Goal: Task Accomplishment & Management: Use online tool/utility

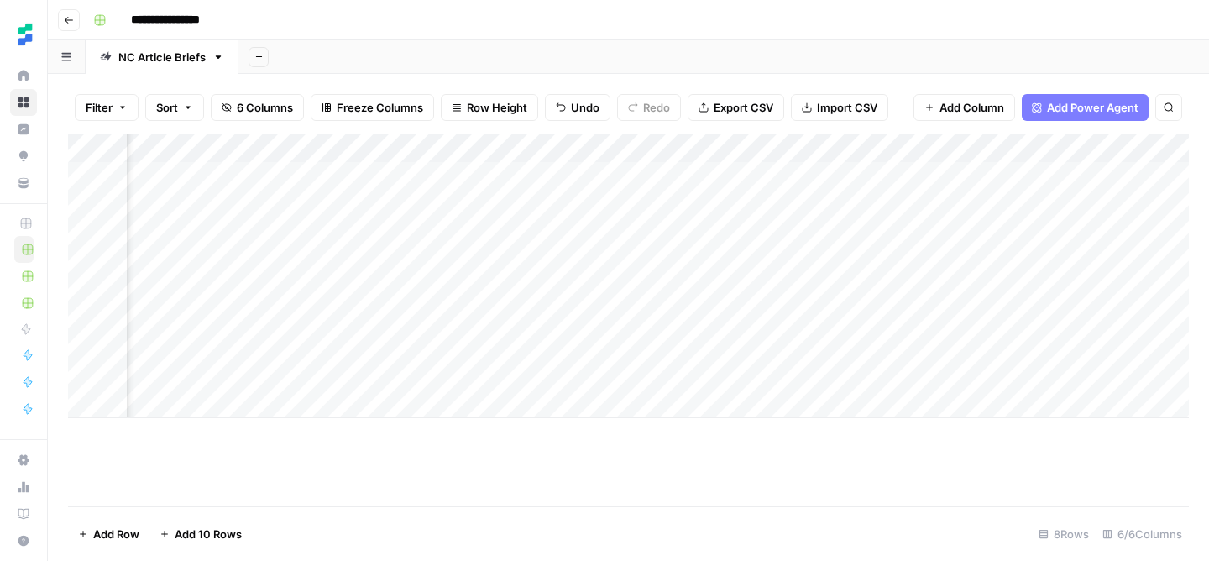
scroll to position [0, 226]
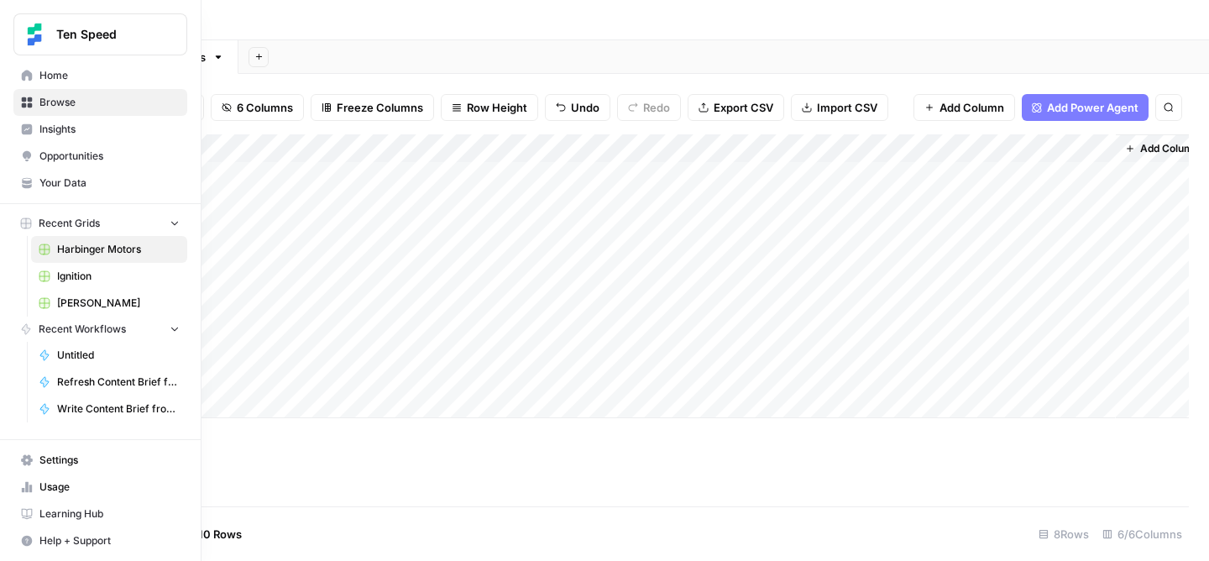
click at [69, 226] on span "Recent Grids" at bounding box center [69, 223] width 61 height 15
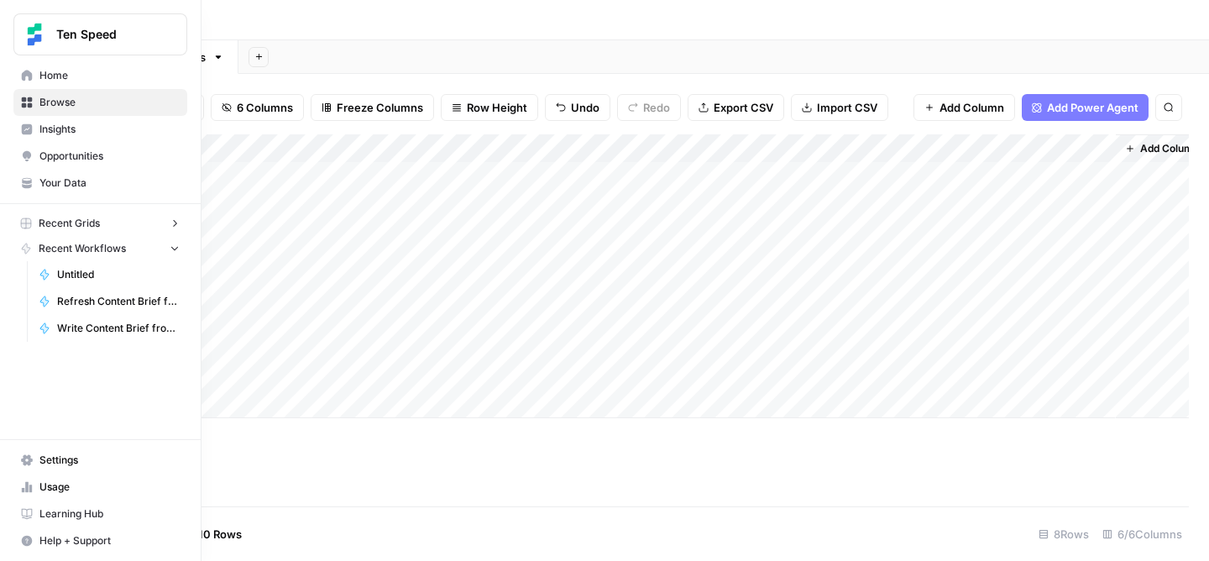
click at [69, 226] on span "Recent Grids" at bounding box center [69, 223] width 61 height 15
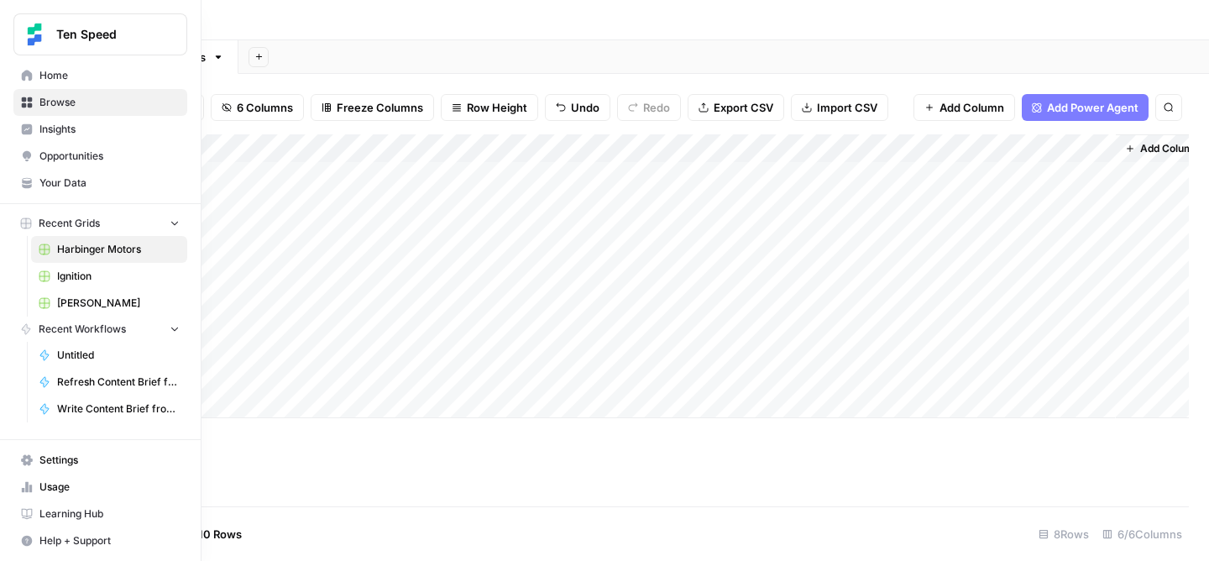
click at [52, 104] on span "Browse" at bounding box center [109, 102] width 140 height 15
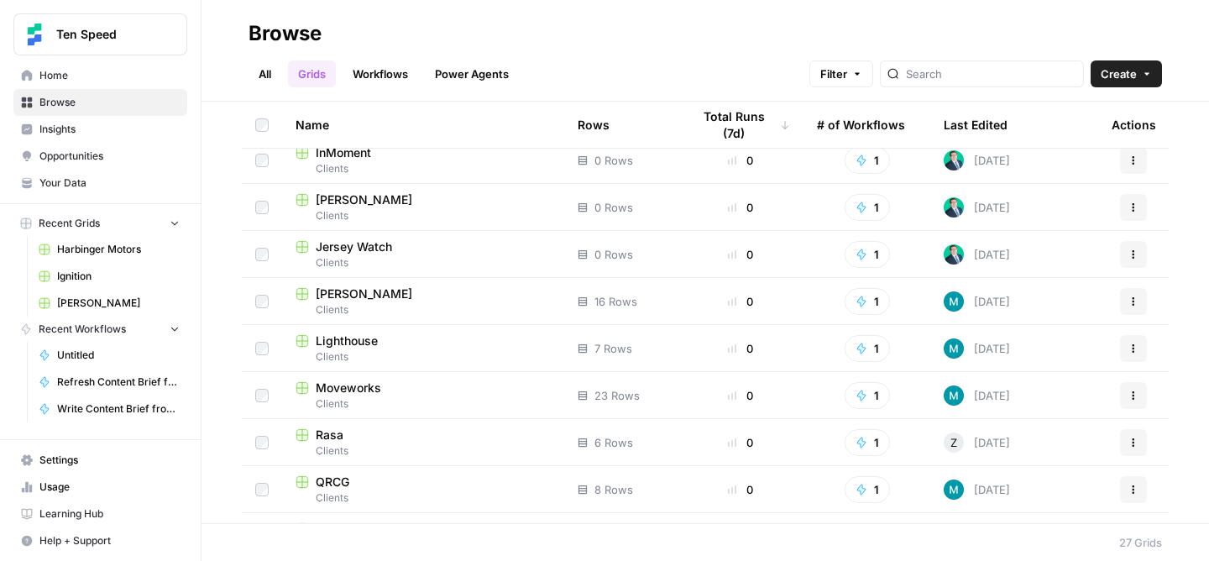
scroll to position [768, 0]
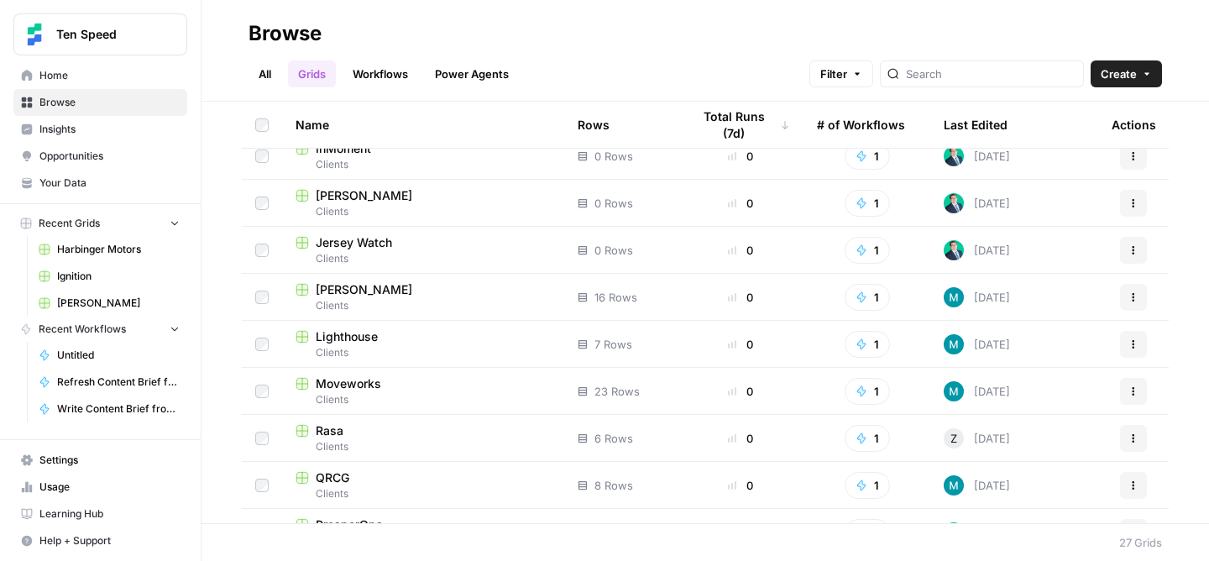
click at [350, 347] on span "Clients" at bounding box center [422, 352] width 255 height 15
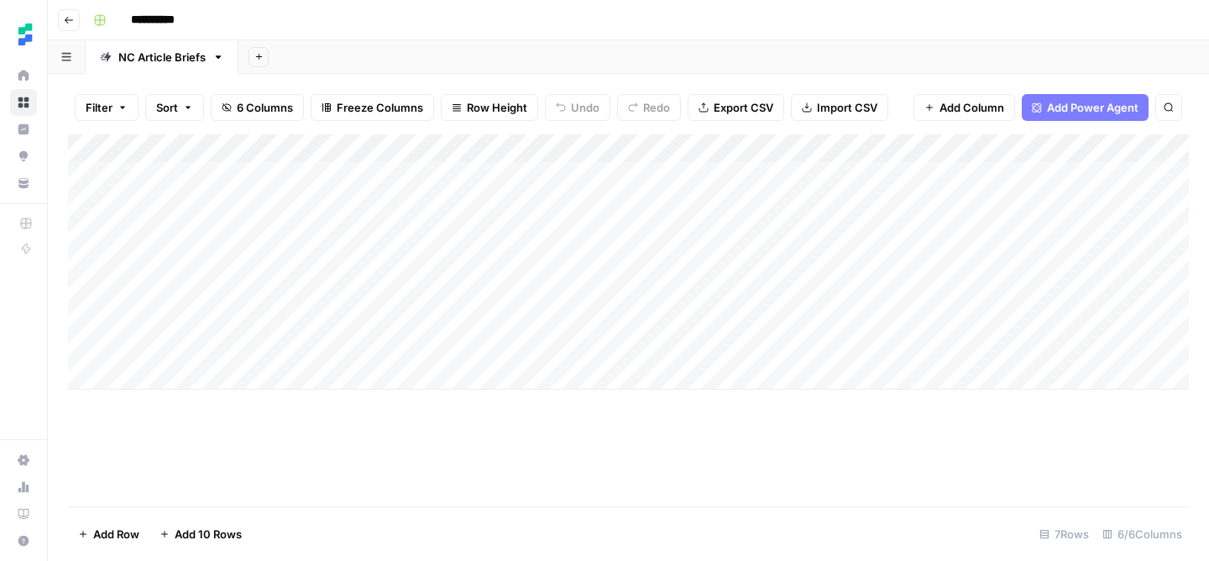
click at [890, 478] on div "Add Column" at bounding box center [628, 320] width 1120 height 372
click at [188, 368] on div "Add Column" at bounding box center [628, 261] width 1120 height 255
click at [187, 375] on div "Add Column" at bounding box center [628, 276] width 1120 height 284
click at [218, 380] on div "Add Column" at bounding box center [628, 276] width 1120 height 284
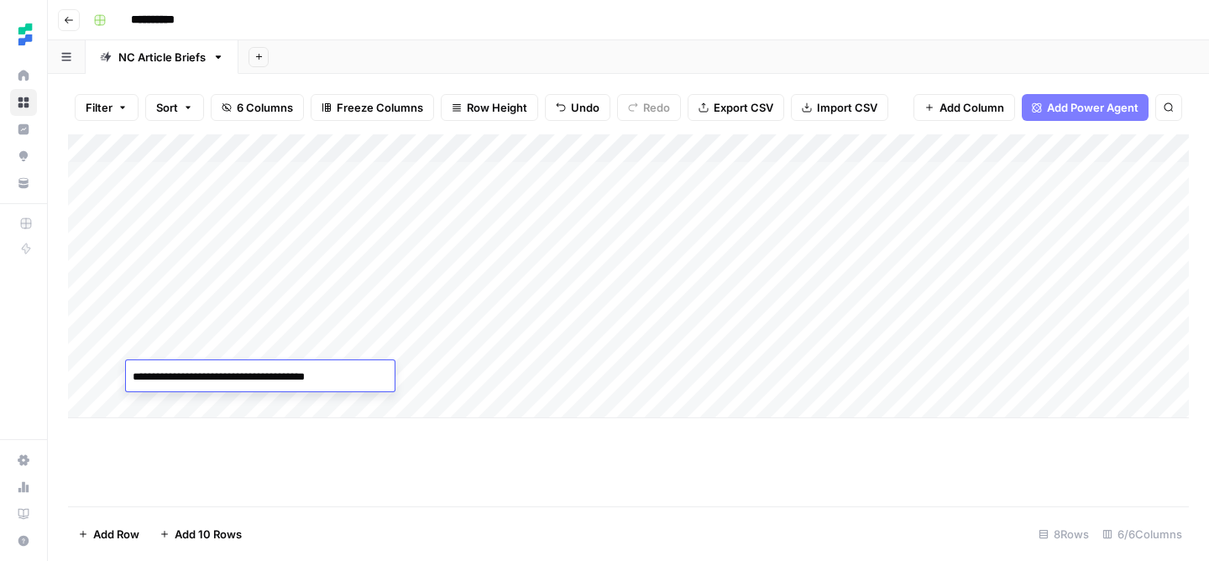
type textarea "**********"
click at [480, 380] on div "Add Column" at bounding box center [628, 276] width 1120 height 284
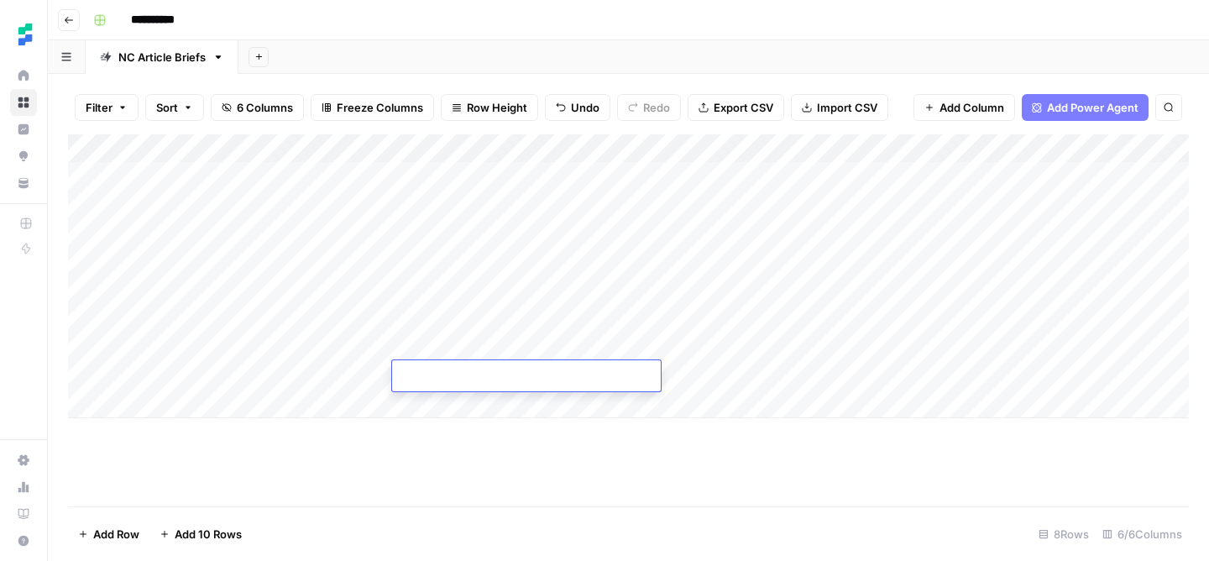
click at [480, 380] on textarea at bounding box center [526, 376] width 269 height 23
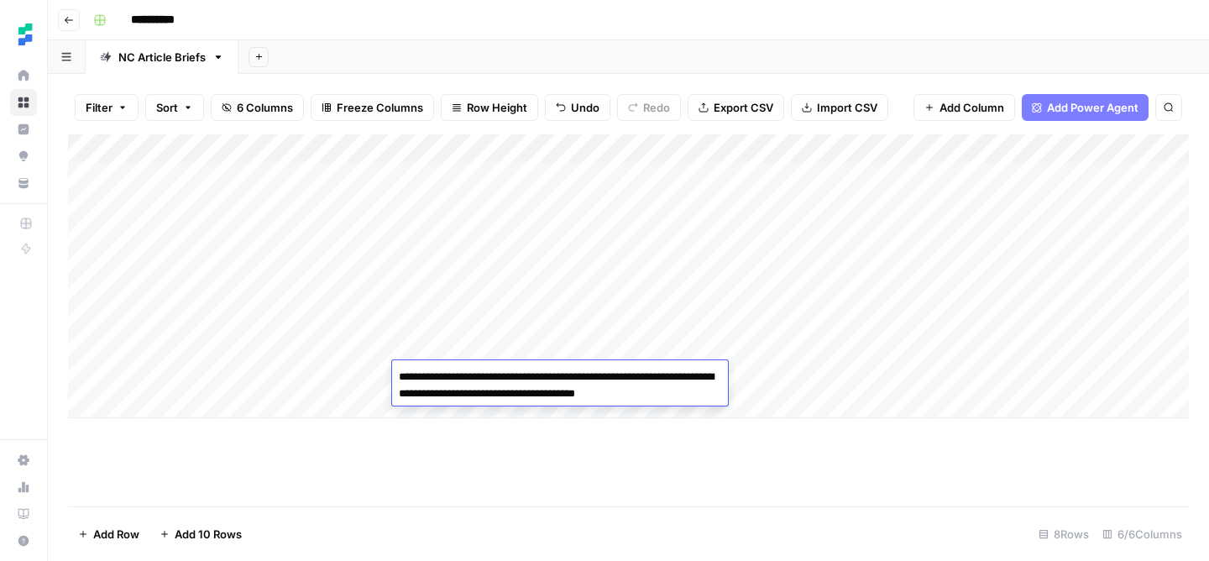
type textarea "**********"
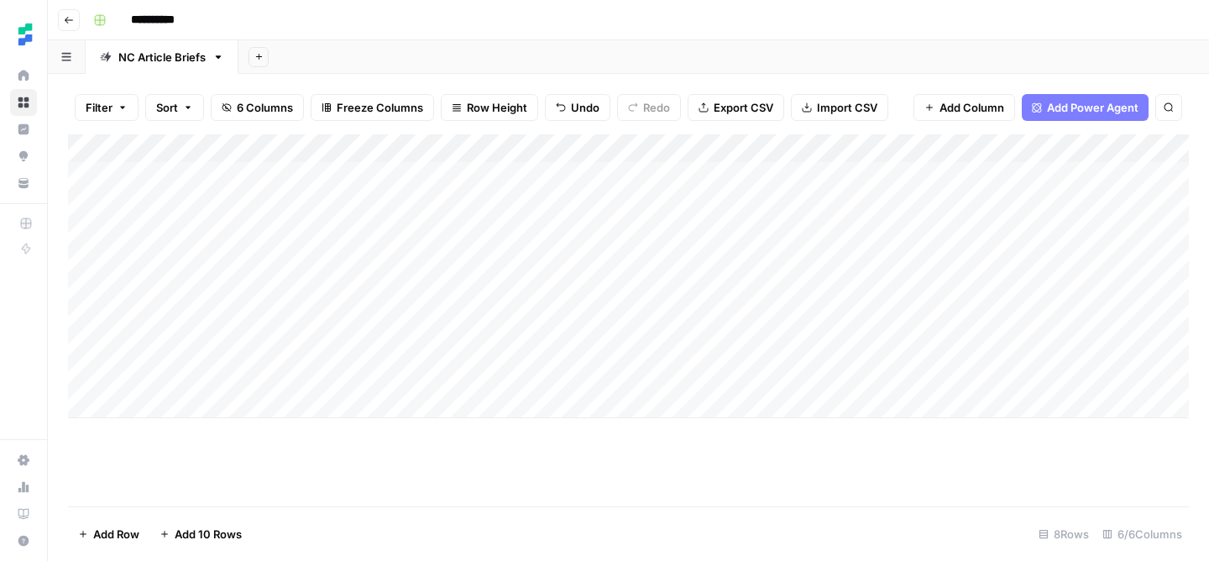
click at [629, 473] on div "Add Column" at bounding box center [628, 320] width 1120 height 372
click at [630, 383] on div "Add Column" at bounding box center [628, 276] width 1120 height 284
click at [612, 379] on div "Add Column" at bounding box center [628, 276] width 1120 height 284
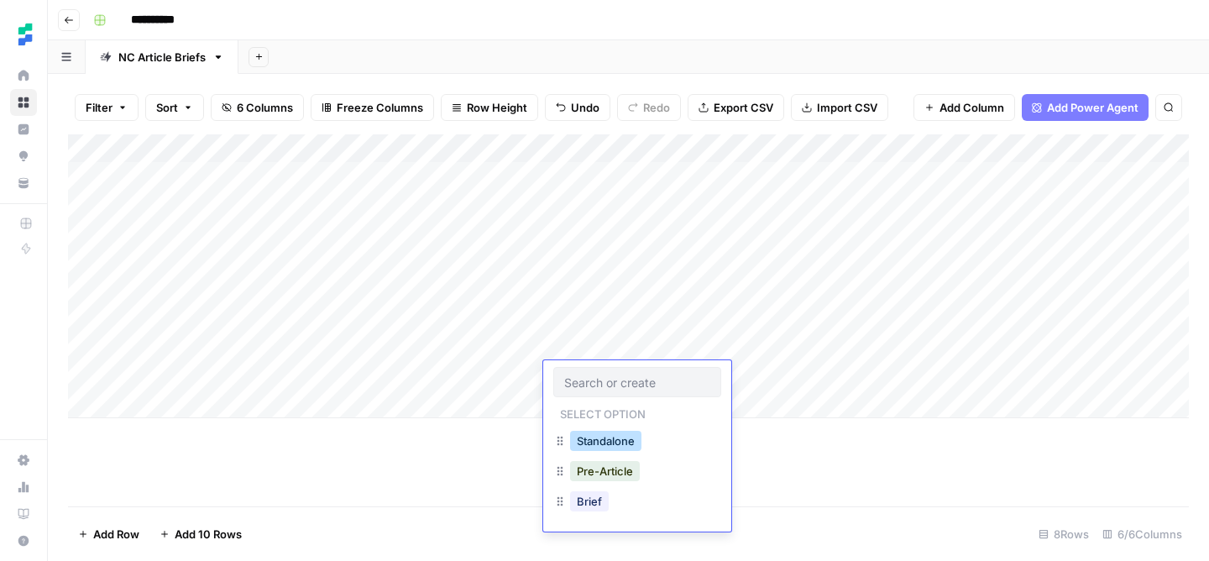
click at [617, 439] on button "Standalone" at bounding box center [605, 441] width 71 height 20
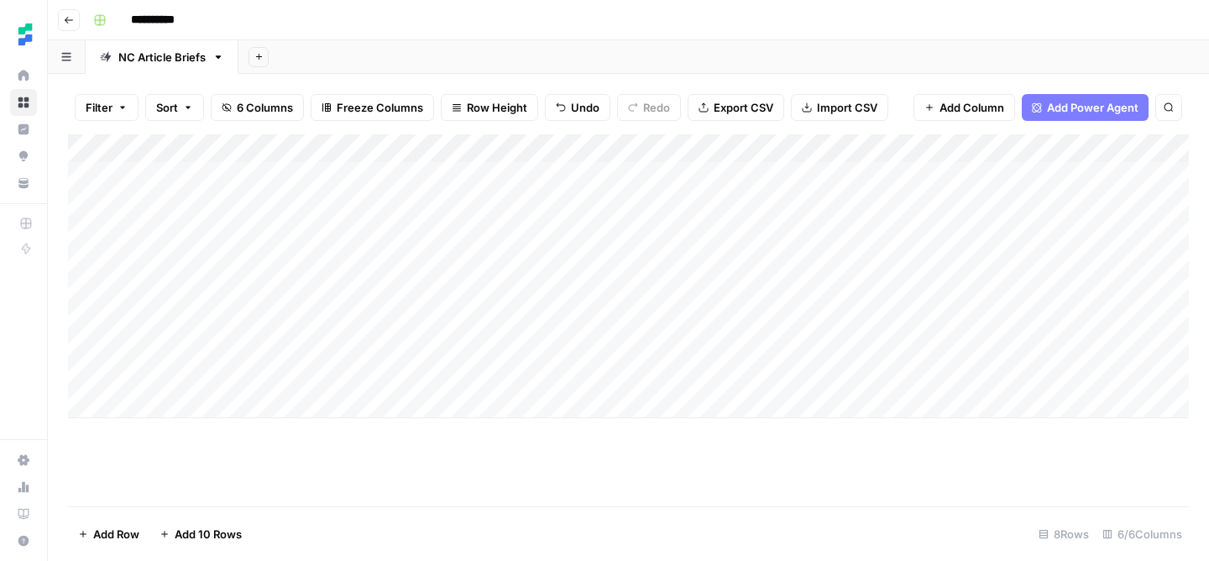
click at [743, 377] on div "Add Column" at bounding box center [628, 276] width 1120 height 284
click at [192, 399] on div "Add Column" at bounding box center [628, 276] width 1120 height 284
type textarea "**********"
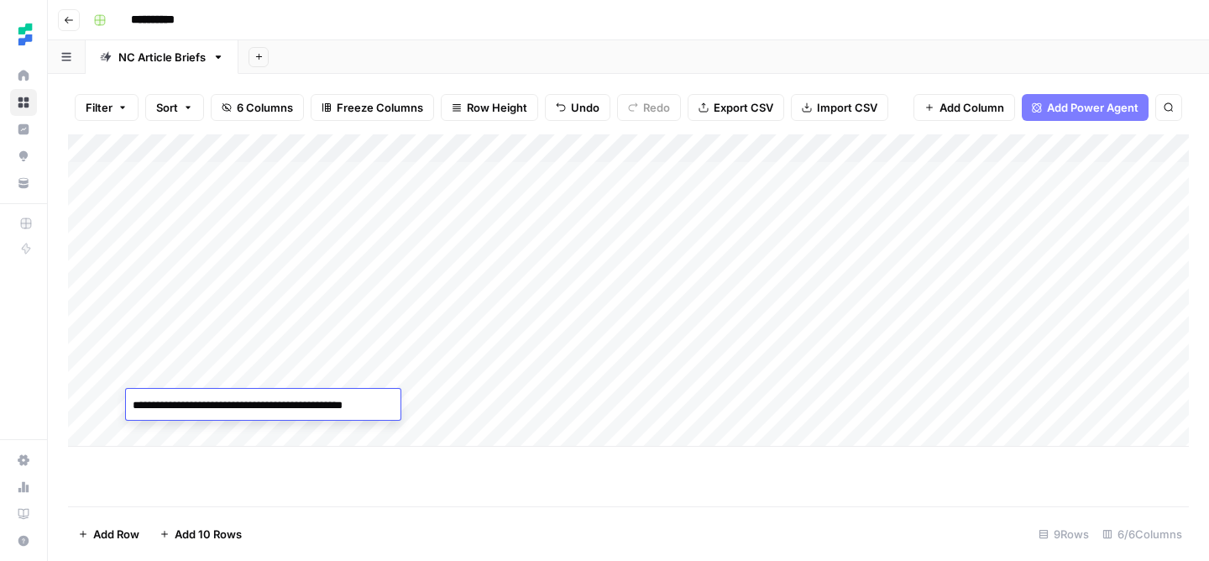
click at [481, 400] on div "Add Column" at bounding box center [628, 290] width 1120 height 312
click at [473, 402] on div "Add Column" at bounding box center [628, 290] width 1120 height 312
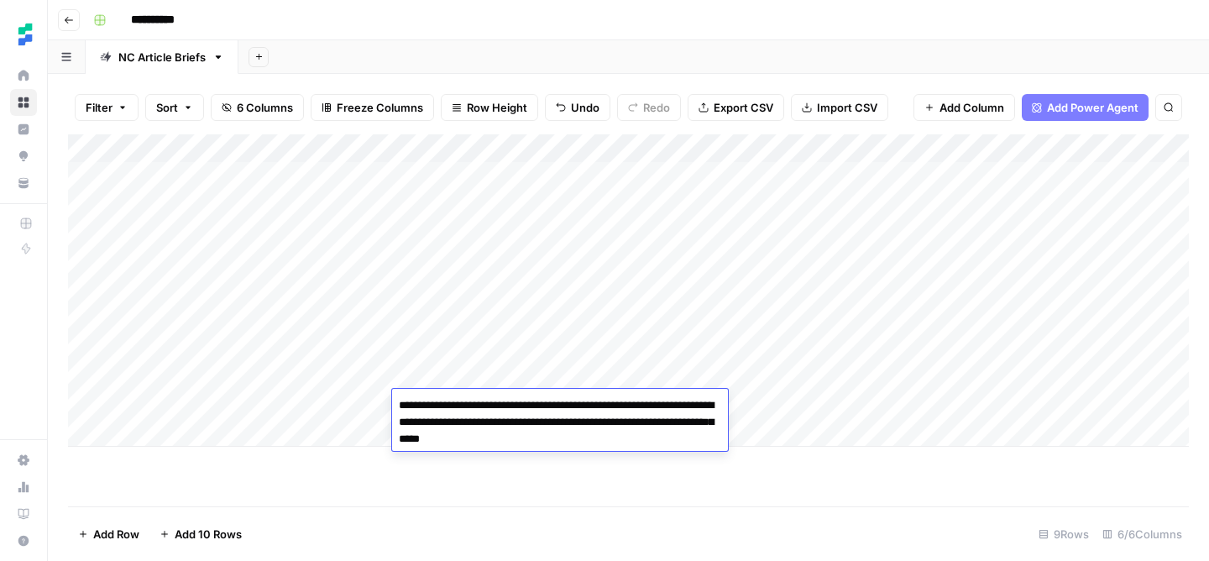
type textarea "**********"
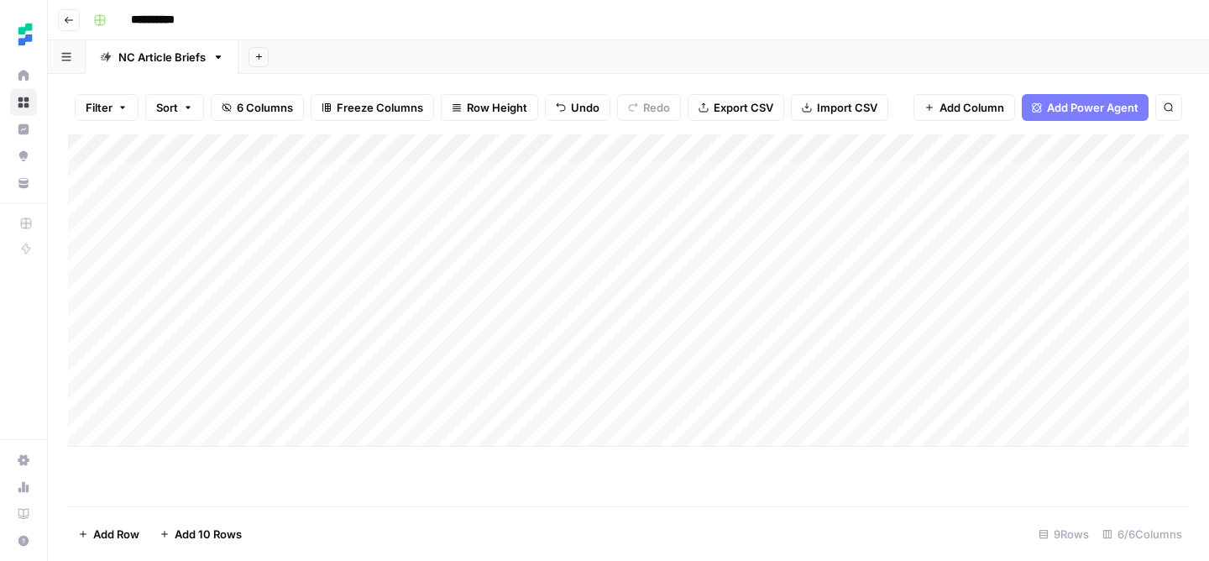
click at [420, 508] on footer "Add Row Add 10 Rows 9 Rows 6/6 Columns" at bounding box center [628, 533] width 1120 height 55
click at [631, 407] on div "Add Column" at bounding box center [628, 290] width 1120 height 312
click at [623, 406] on div "Add Column" at bounding box center [628, 290] width 1120 height 312
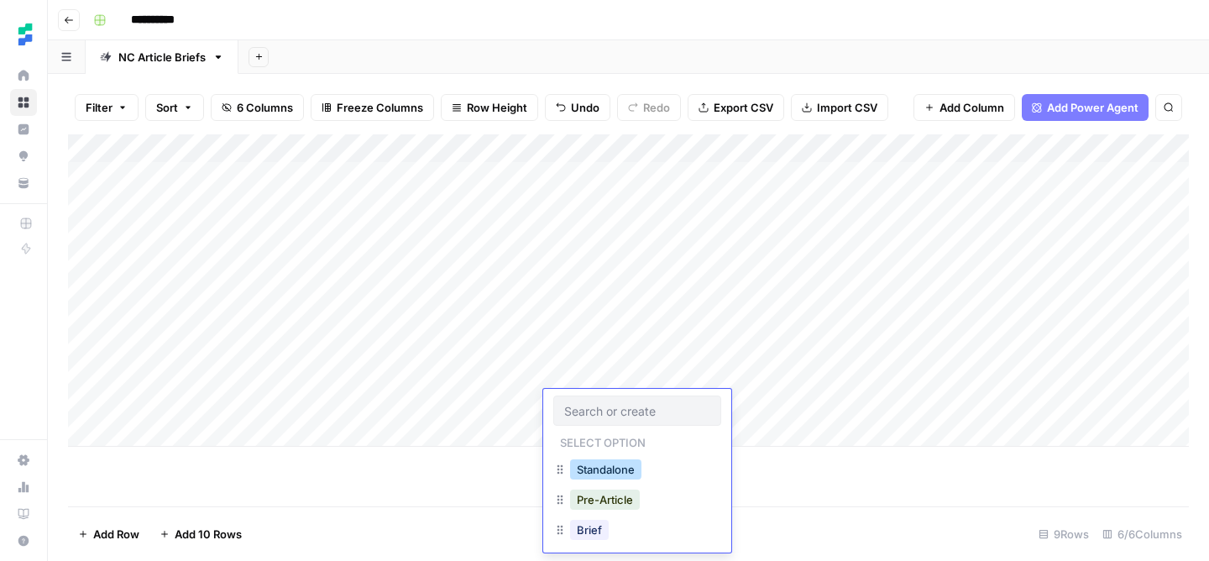
click at [622, 470] on button "Standalone" at bounding box center [605, 469] width 71 height 20
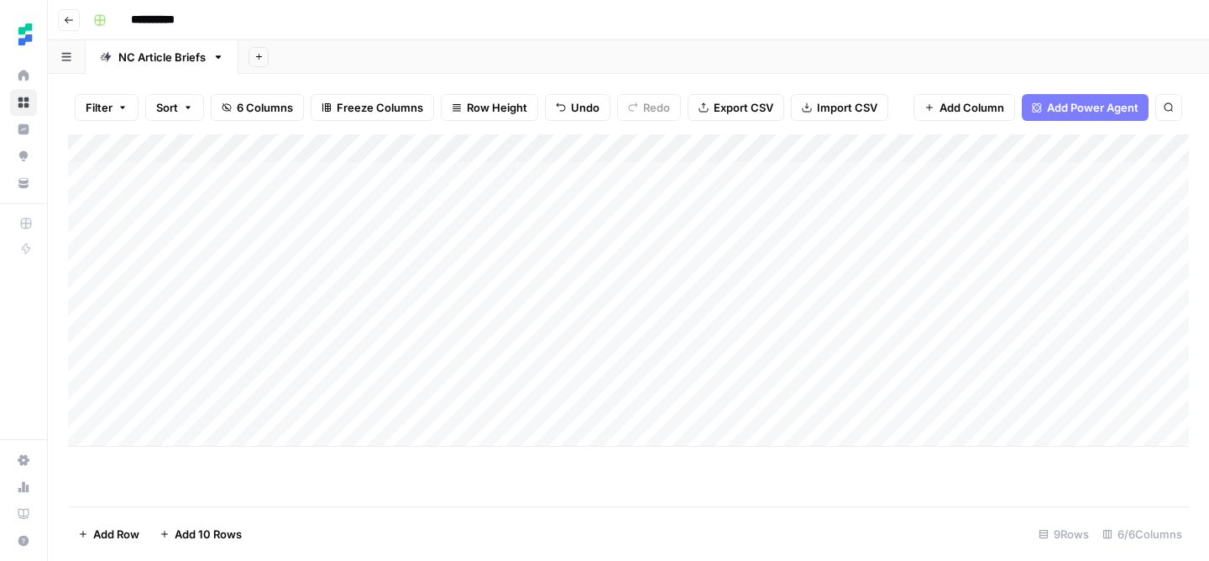
click at [838, 406] on div "Add Column" at bounding box center [628, 290] width 1120 height 312
click at [864, 405] on div "Add Column" at bounding box center [628, 290] width 1120 height 312
click at [259, 424] on div "Add Column" at bounding box center [628, 290] width 1120 height 312
type textarea "**********"
click at [457, 408] on div "Add Column" at bounding box center [628, 304] width 1120 height 341
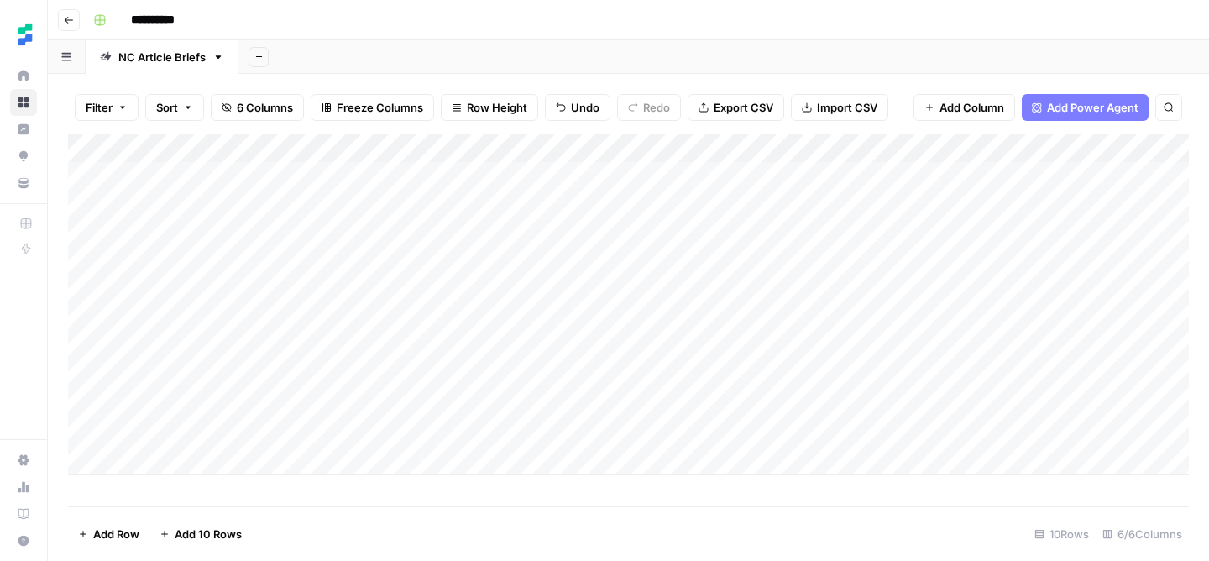
click at [457, 408] on div "Add Column" at bounding box center [628, 304] width 1120 height 341
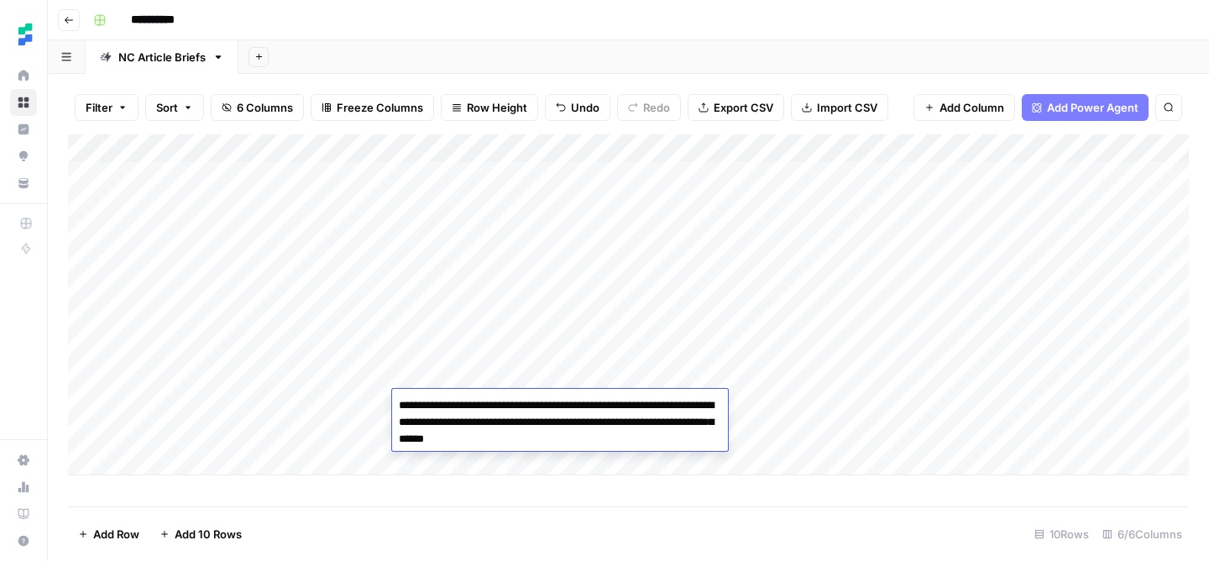
click at [457, 408] on textarea "**********" at bounding box center [560, 422] width 336 height 57
click at [436, 499] on div "Add Column" at bounding box center [628, 320] width 1120 height 372
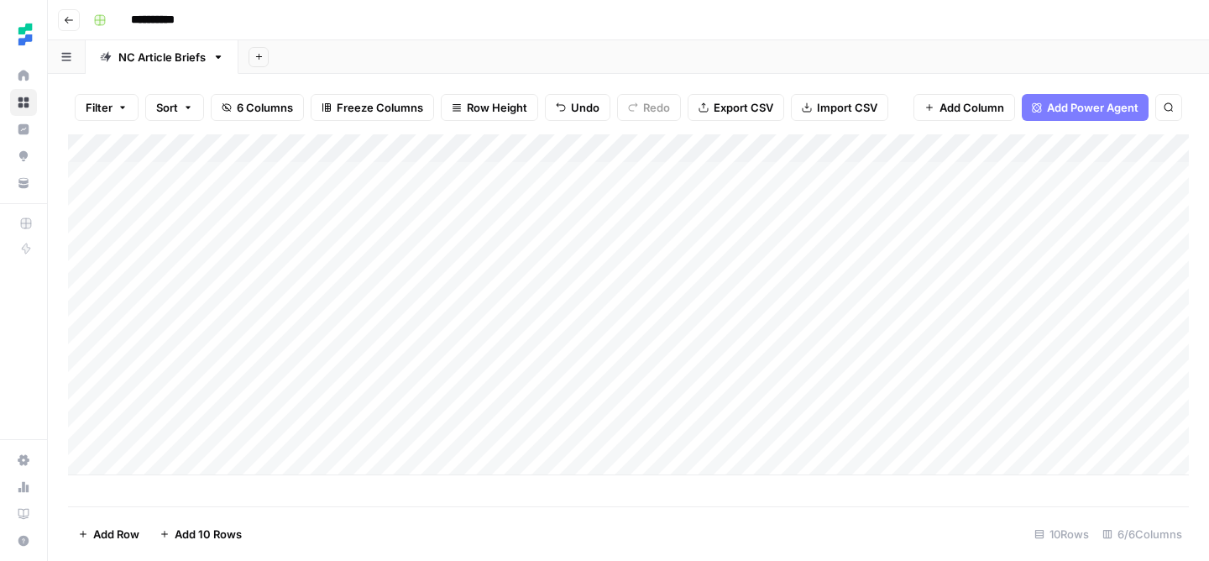
click at [437, 437] on div "Add Column" at bounding box center [628, 304] width 1120 height 341
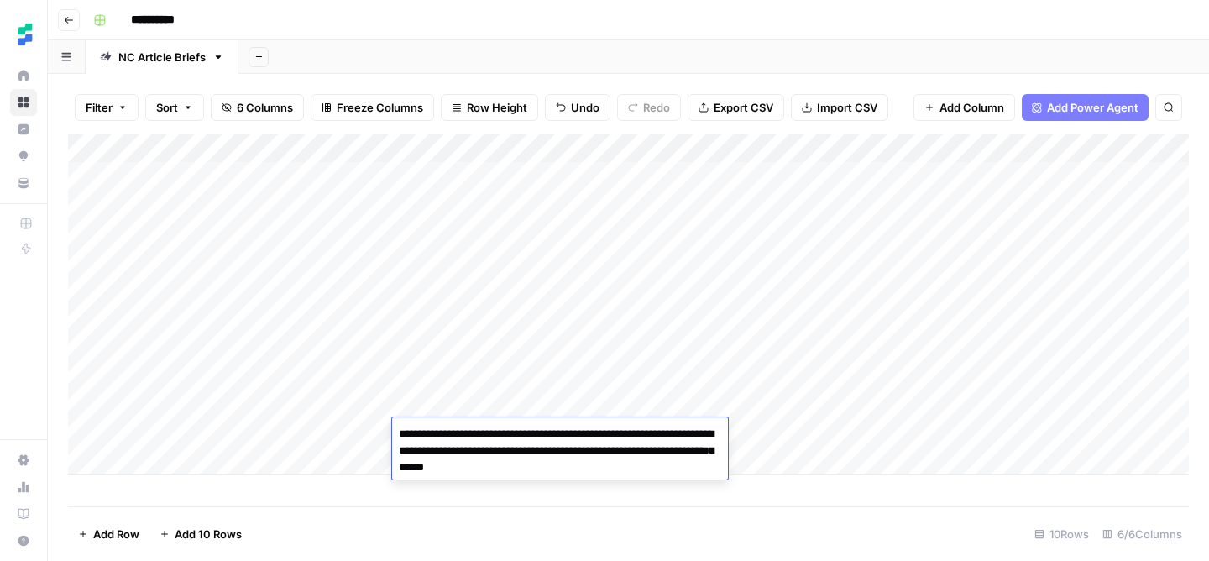
click at [625, 436] on textarea "**********" at bounding box center [560, 450] width 336 height 57
type textarea "**********"
click at [644, 524] on footer "Add Row Add 10 Rows 10 Rows 6/6 Columns" at bounding box center [628, 533] width 1120 height 55
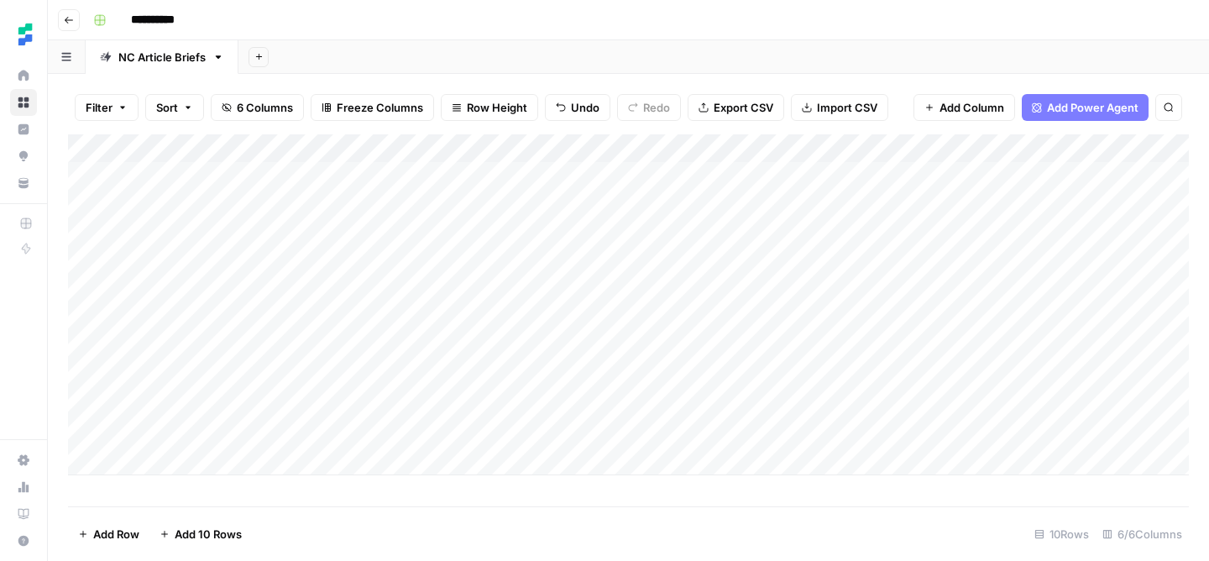
click at [590, 410] on div "Add Column" at bounding box center [628, 304] width 1120 height 341
click at [590, 429] on div "Add Column" at bounding box center [628, 304] width 1120 height 341
click at [592, 441] on div "Add Column" at bounding box center [628, 304] width 1120 height 341
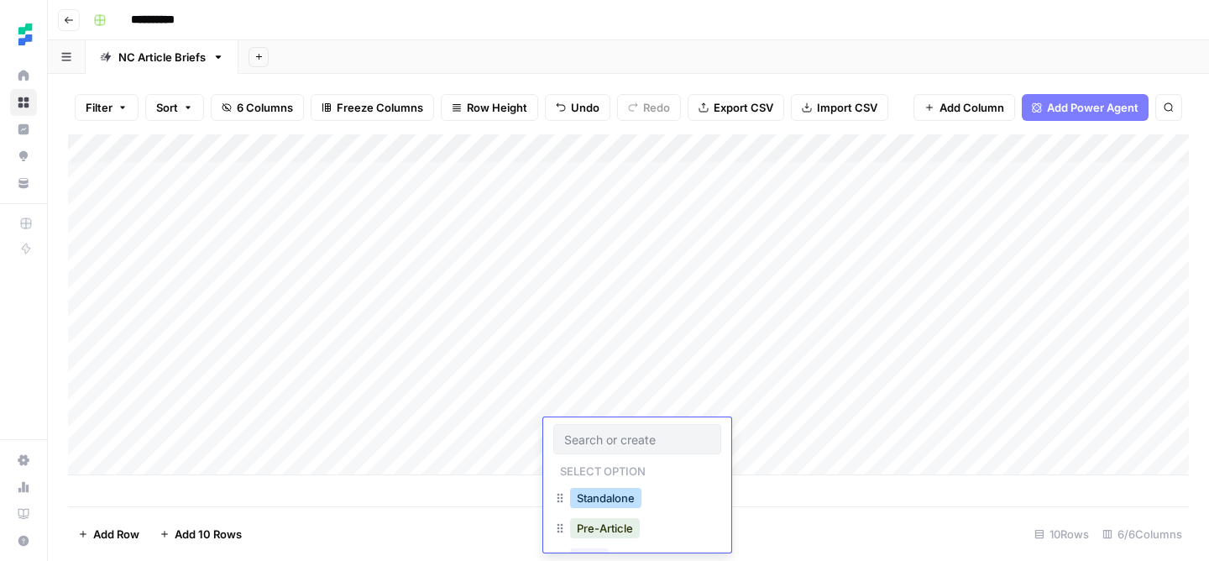
click at [619, 495] on button "Standalone" at bounding box center [605, 498] width 71 height 20
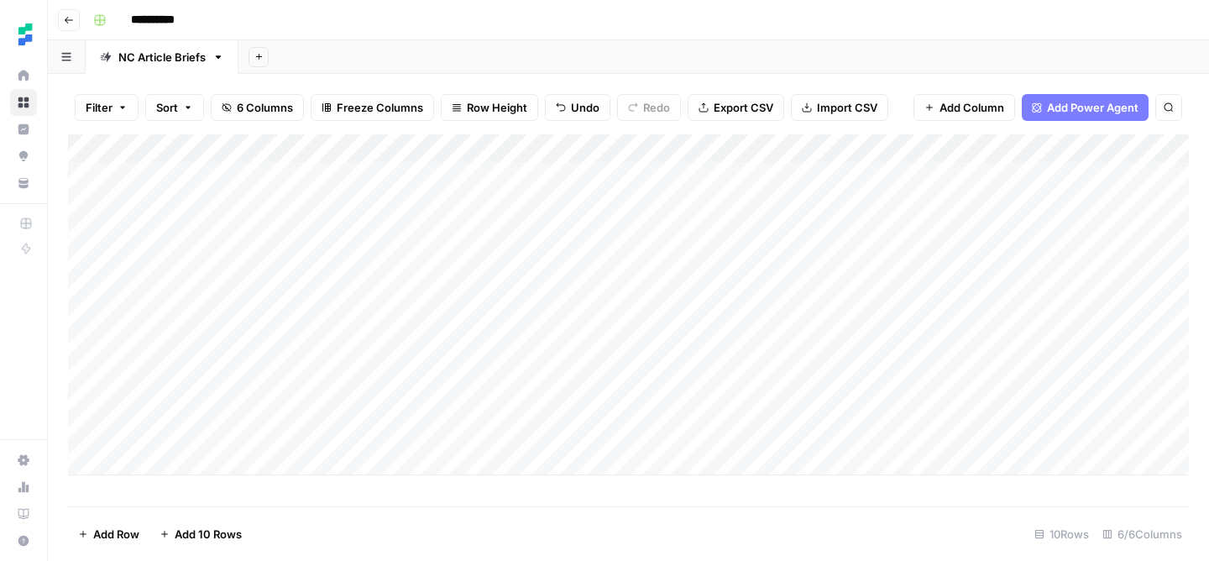
click at [742, 431] on div "Add Column" at bounding box center [628, 304] width 1120 height 341
click at [864, 431] on div "Add Column" at bounding box center [628, 304] width 1120 height 341
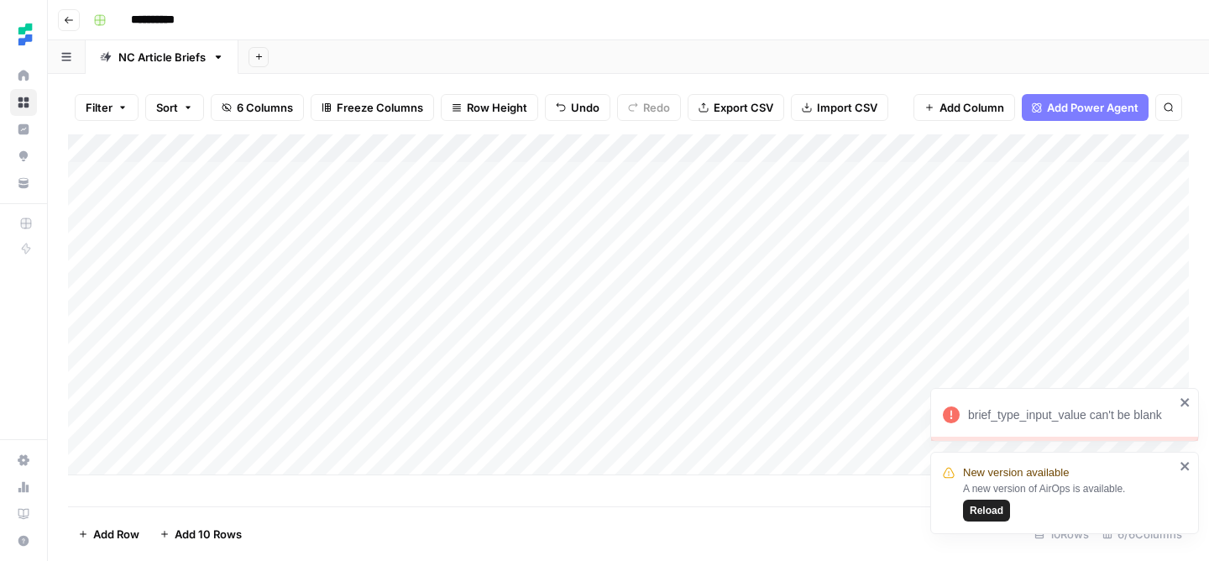
click at [991, 512] on span "Reload" at bounding box center [986, 510] width 34 height 15
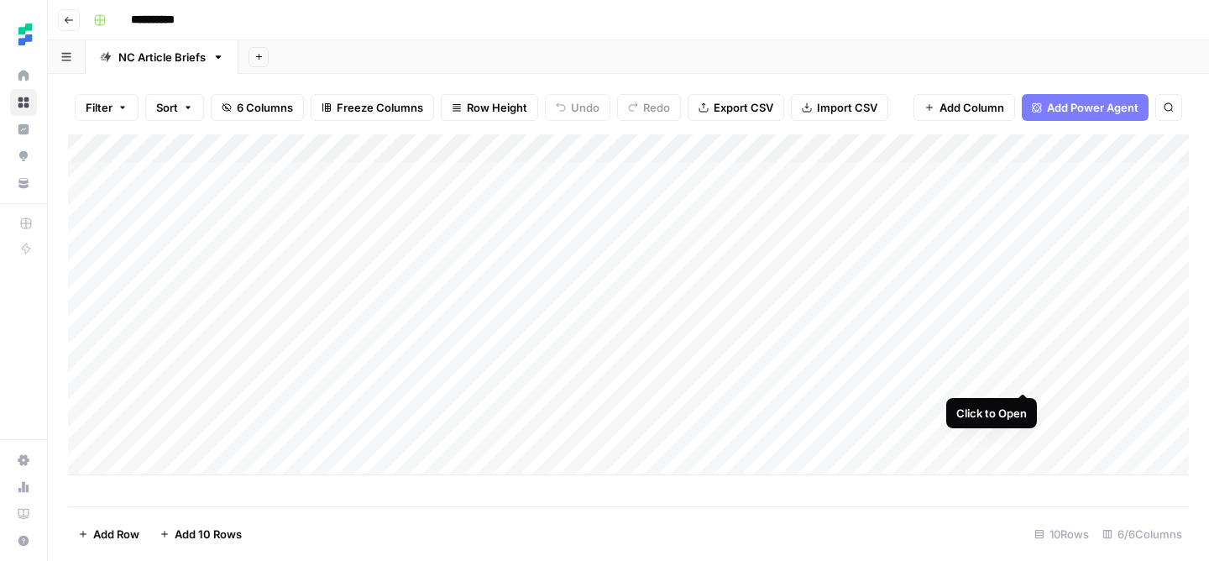
click at [1023, 377] on div "Add Column" at bounding box center [628, 304] width 1120 height 341
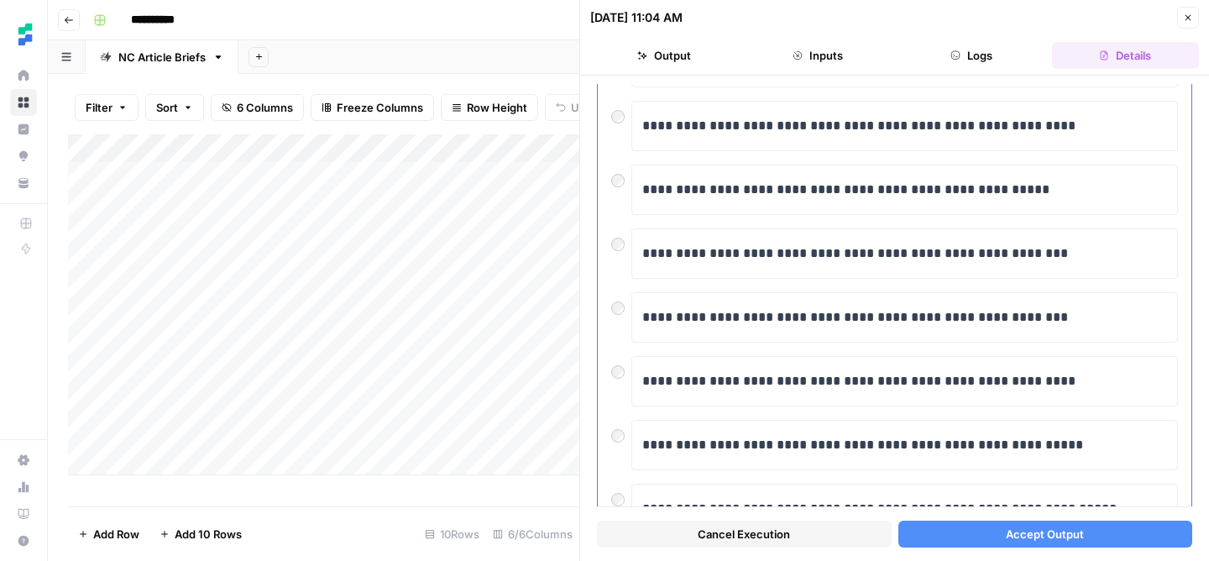
scroll to position [238, 0]
click at [1008, 532] on span "Accept Output" at bounding box center [1044, 533] width 78 height 17
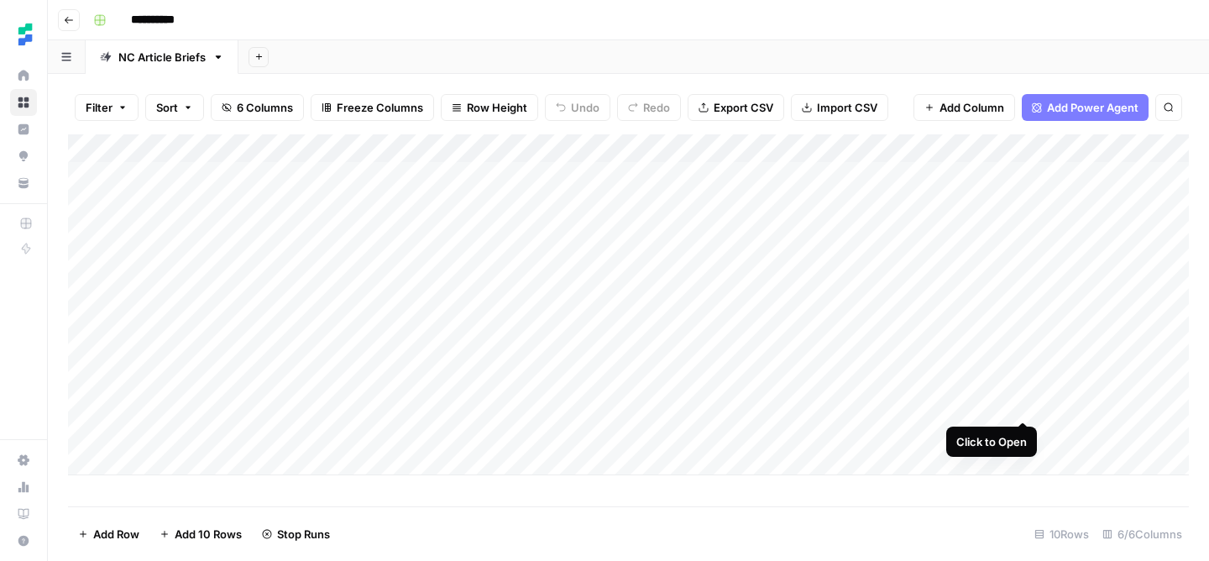
click at [1021, 403] on div "Add Column" at bounding box center [628, 304] width 1120 height 341
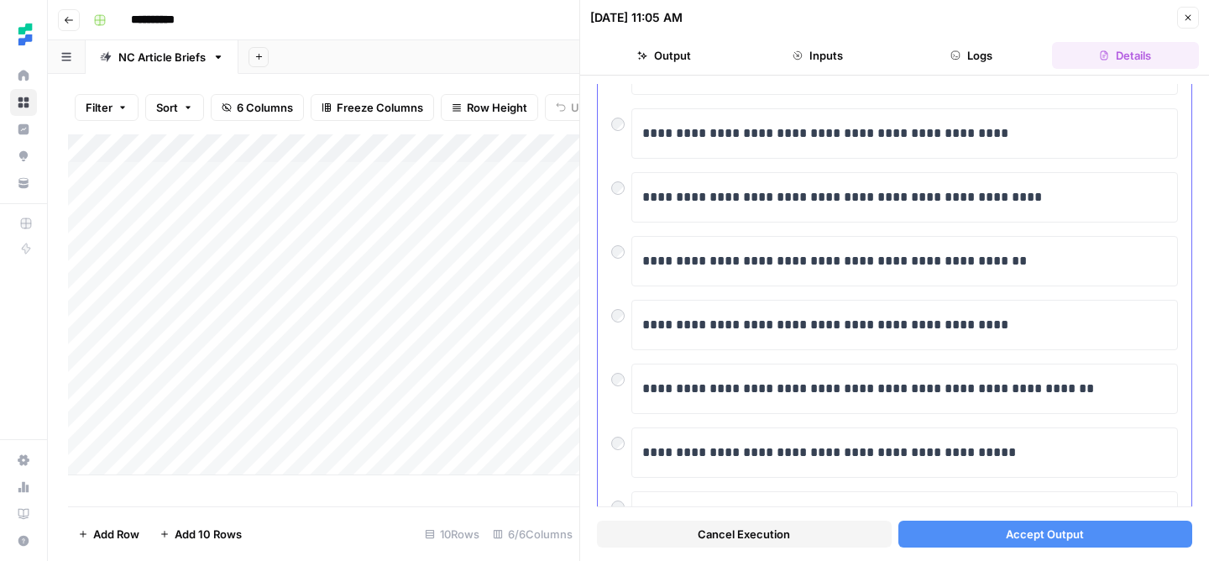
scroll to position [303, 0]
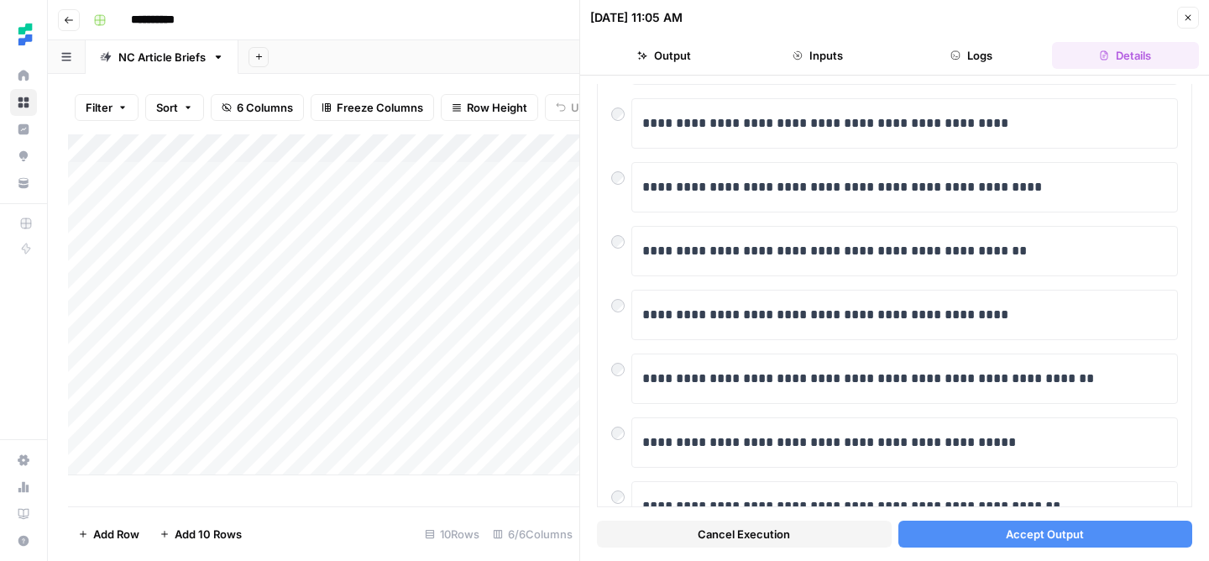
click at [967, 530] on button "Accept Output" at bounding box center [1045, 533] width 295 height 27
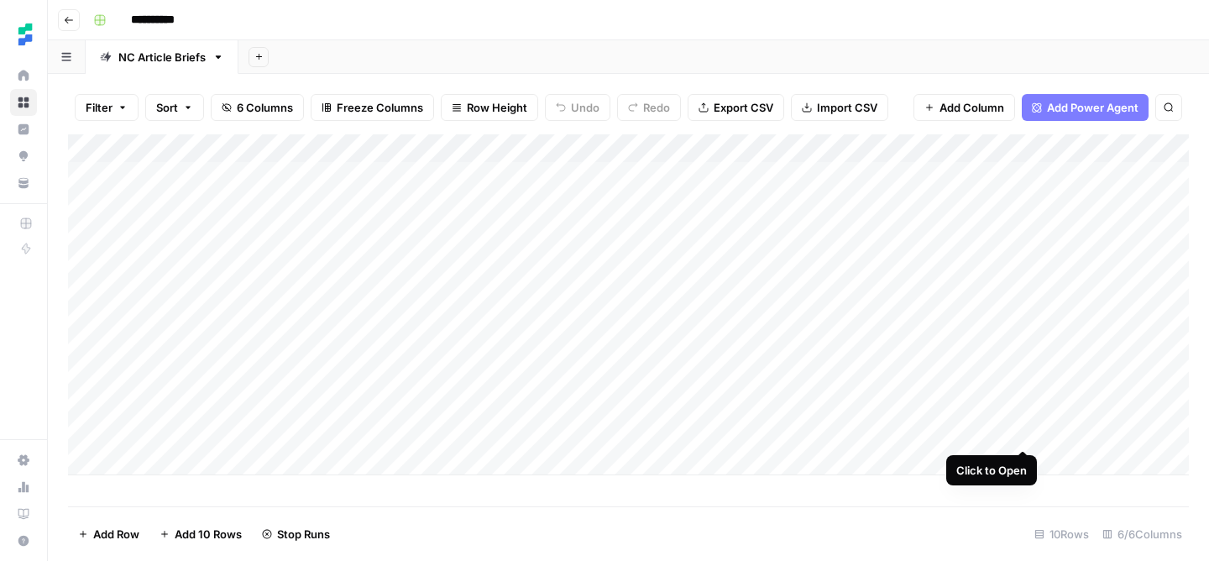
click at [1026, 431] on div "Add Column" at bounding box center [628, 304] width 1120 height 341
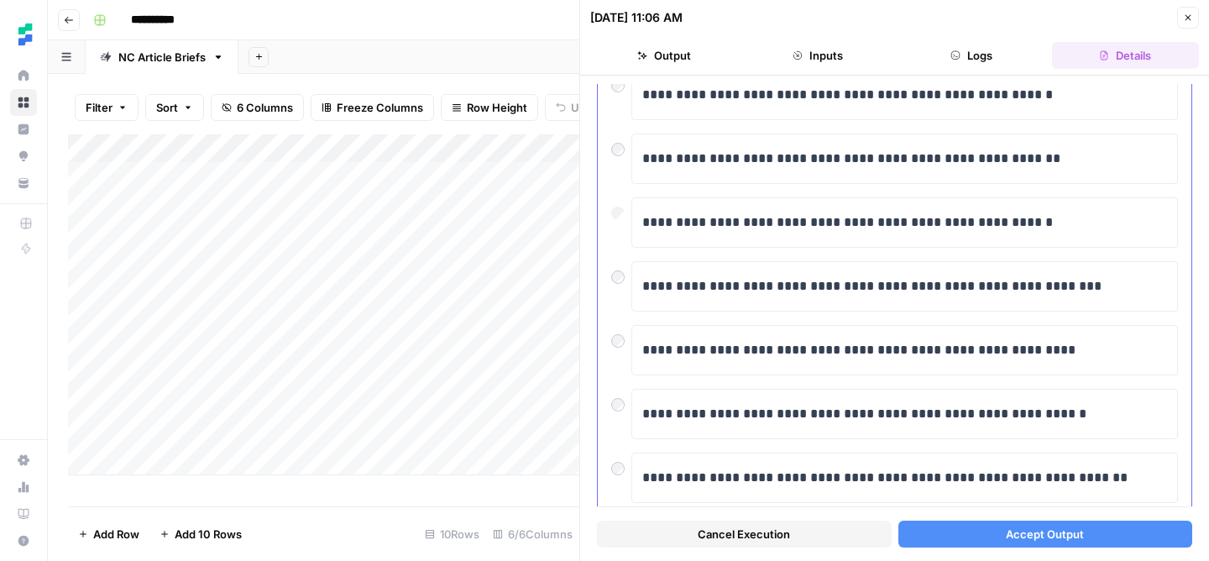
scroll to position [378, 0]
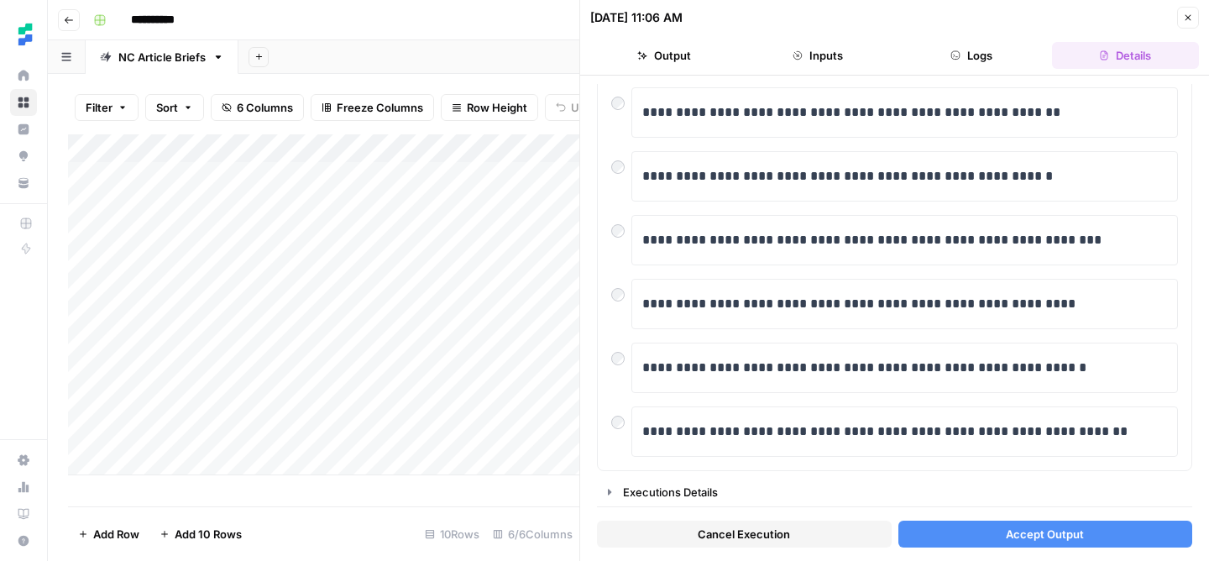
click at [1006, 537] on span "Accept Output" at bounding box center [1044, 533] width 78 height 17
click at [681, 500] on button "Executions Details" at bounding box center [894, 491] width 593 height 27
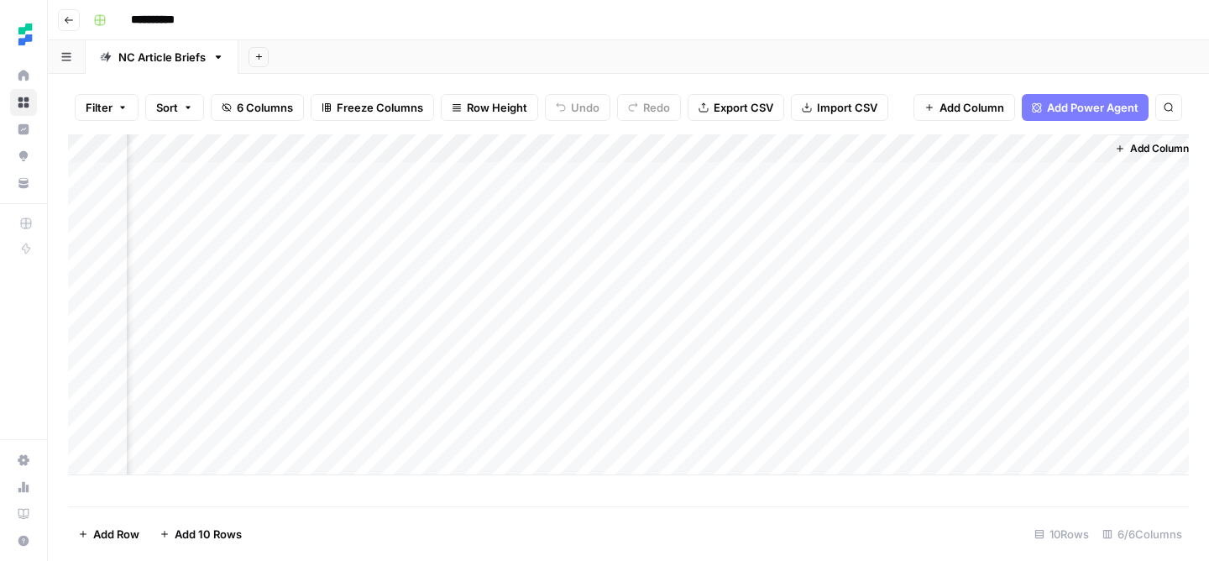
scroll to position [0, 246]
click at [926, 373] on div "Add Column" at bounding box center [628, 304] width 1120 height 341
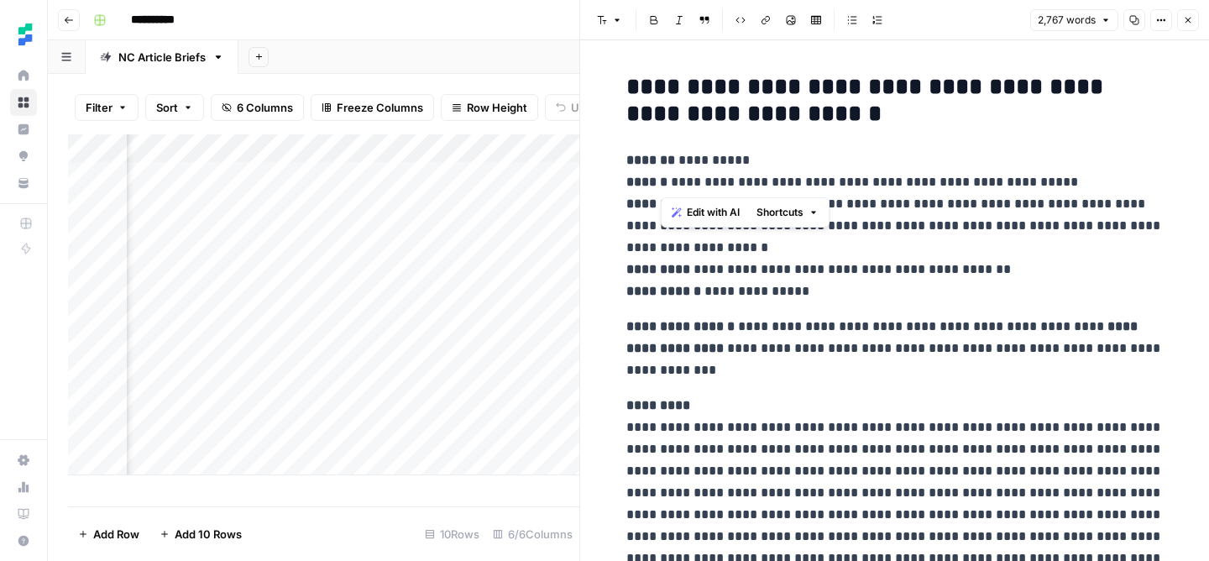
drag, startPoint x: 1053, startPoint y: 183, endPoint x: 660, endPoint y: 190, distance: 393.7
click at [660, 190] on p "**********" at bounding box center [894, 225] width 537 height 153
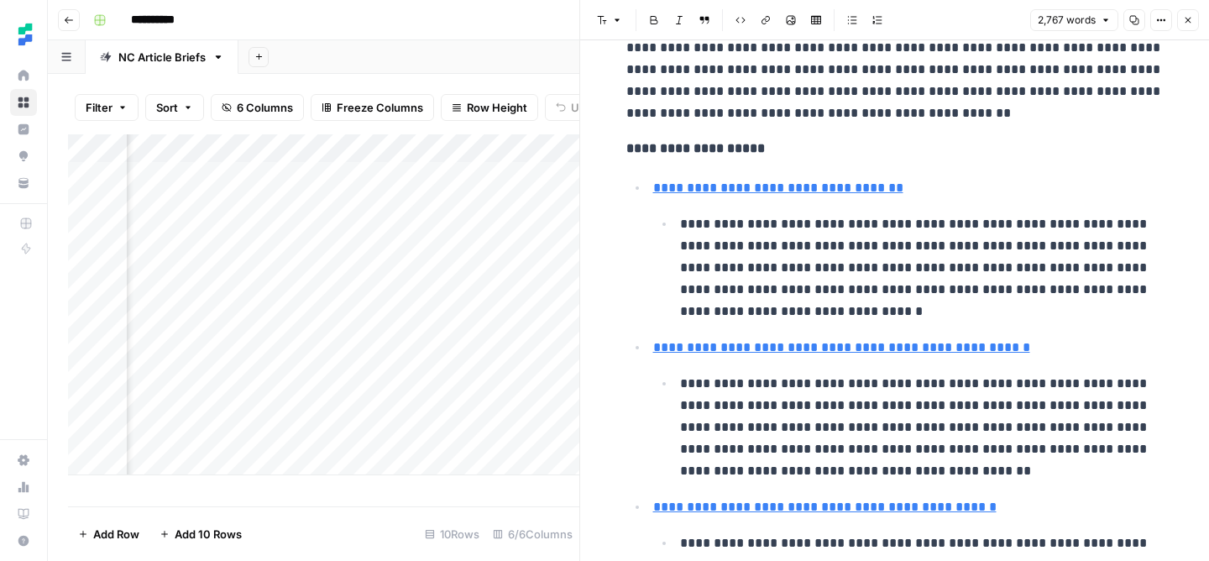
scroll to position [513, 0]
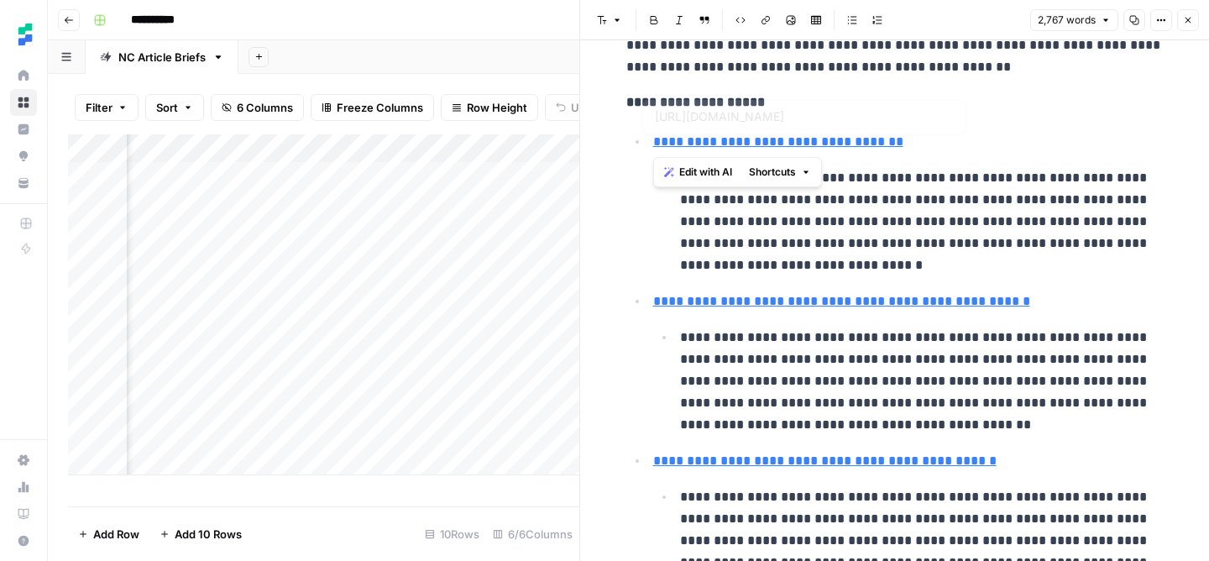
type input "[URL][DOMAIN_NAME]"
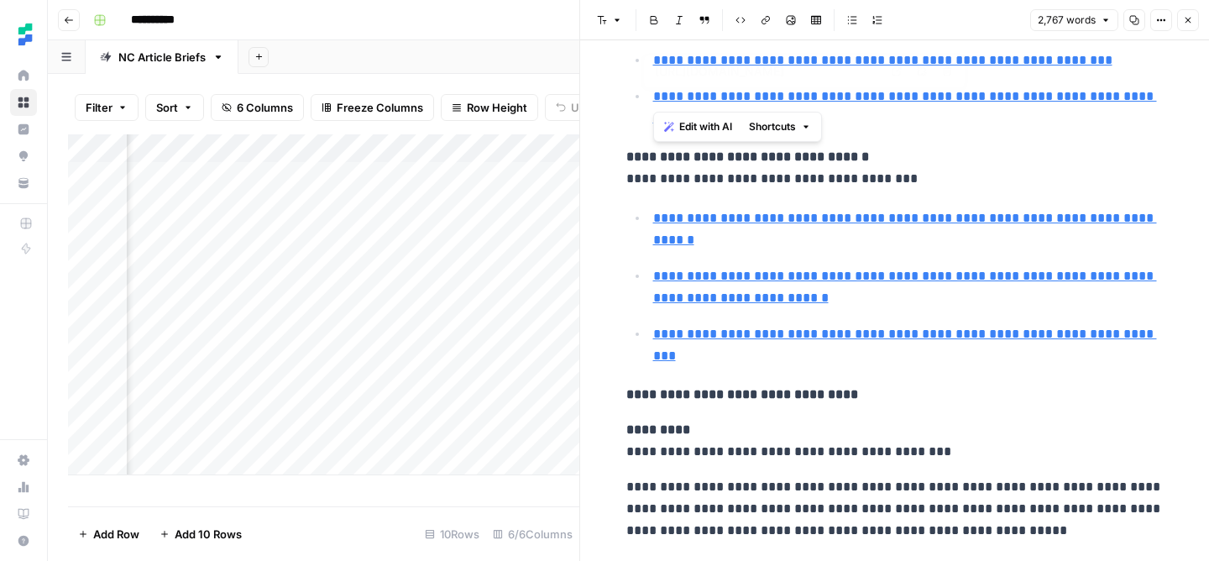
type input "[URL][DOMAIN_NAME]"
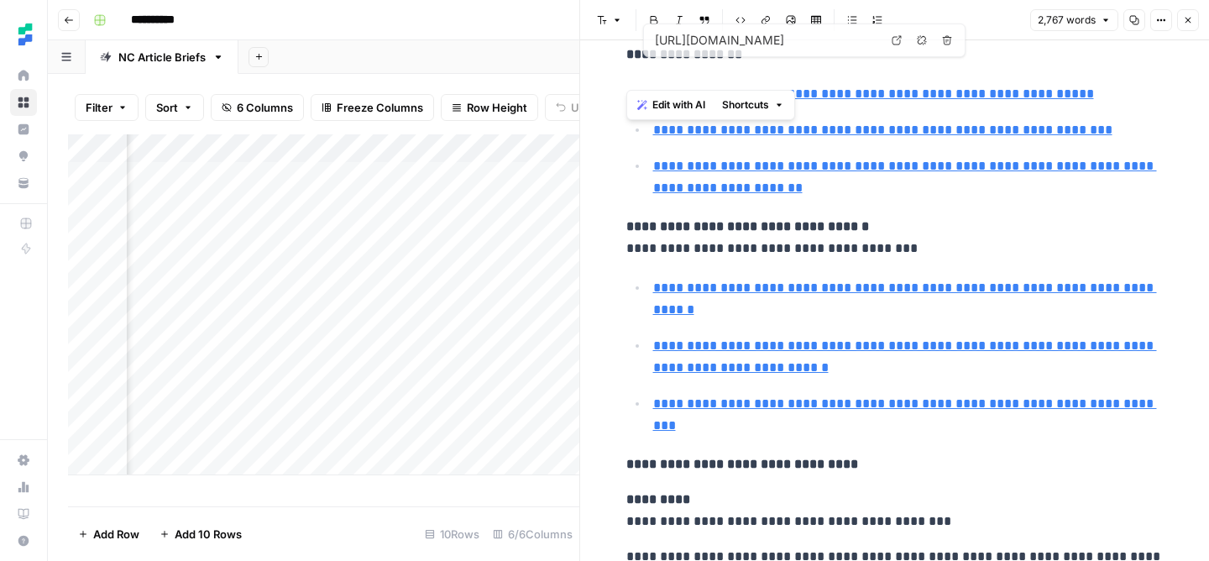
scroll to position [998, 0]
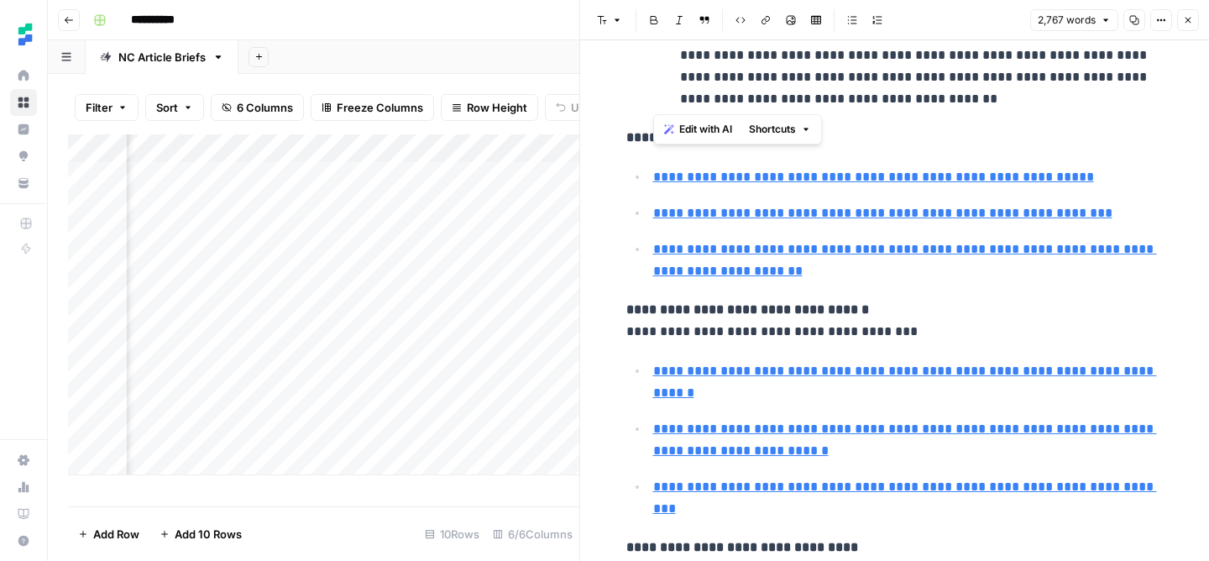
drag, startPoint x: 650, startPoint y: 134, endPoint x: 1068, endPoint y: 93, distance: 420.0
copy ul "**********"
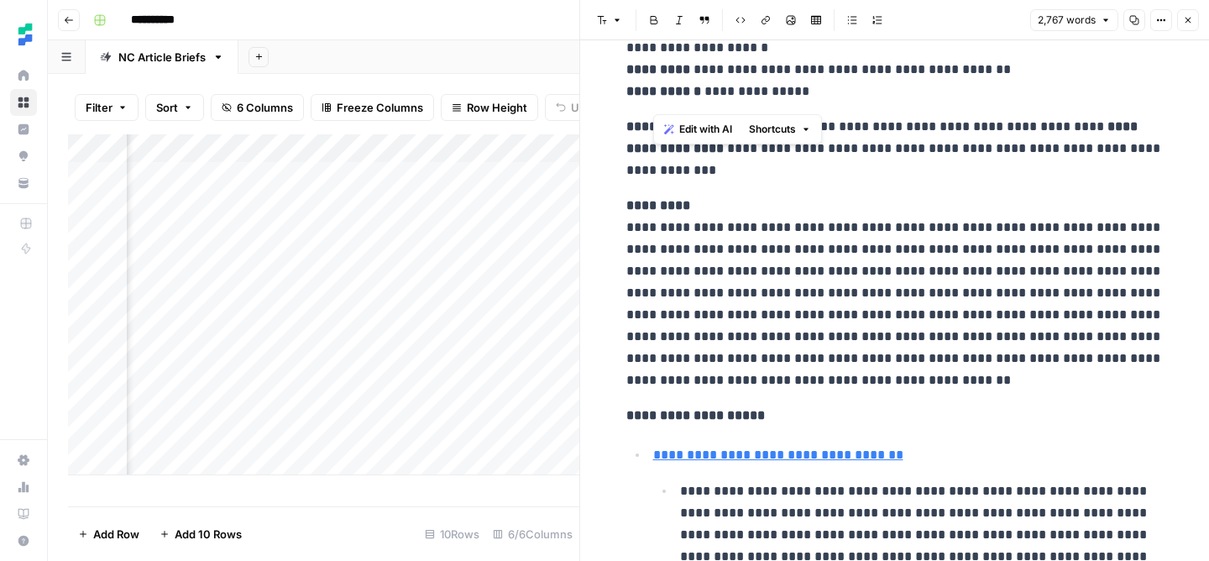
scroll to position [210, 0]
